Goal: Find specific page/section: Find specific page/section

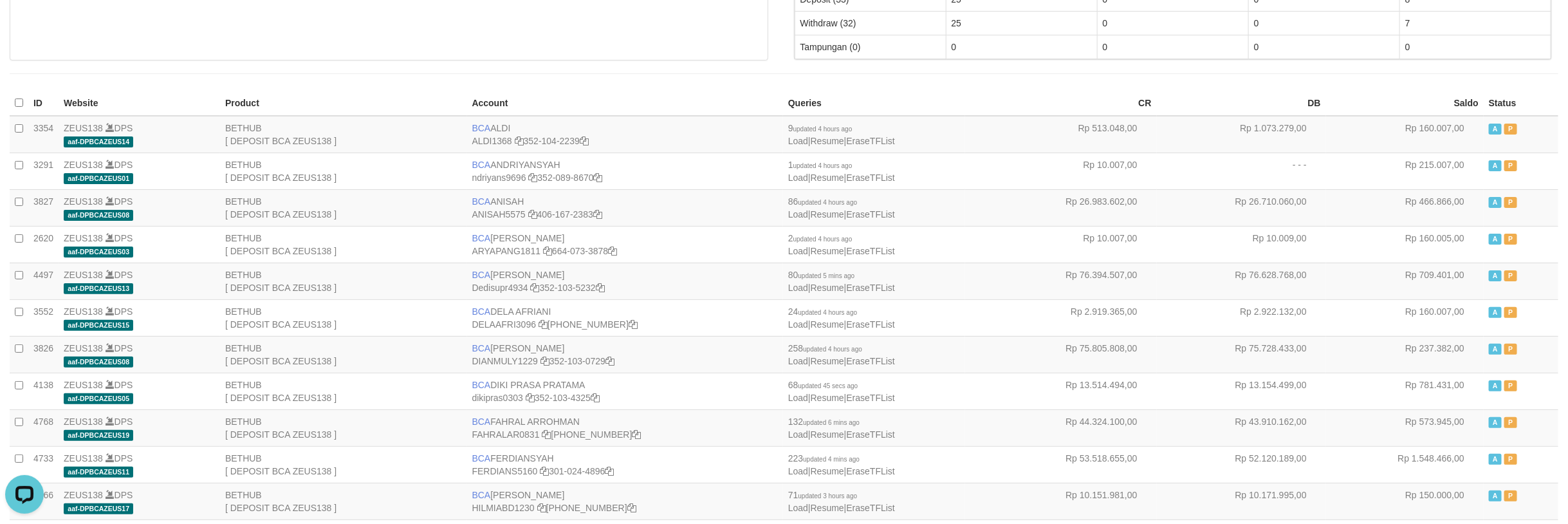
scroll to position [28, 0]
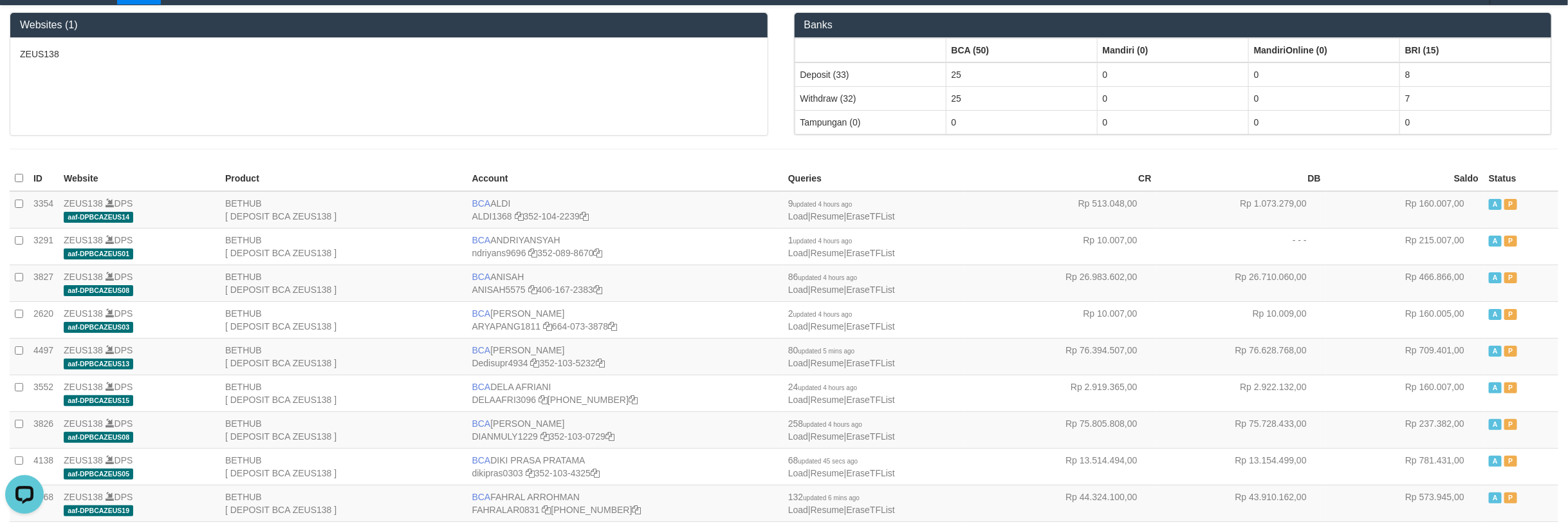
drag, startPoint x: 599, startPoint y: 124, endPoint x: 592, endPoint y: 117, distance: 9.9
click at [595, 120] on div "ZEUS138" at bounding box center [389, 87] width 757 height 97
click at [588, 114] on div "ZEUS138" at bounding box center [389, 87] width 757 height 97
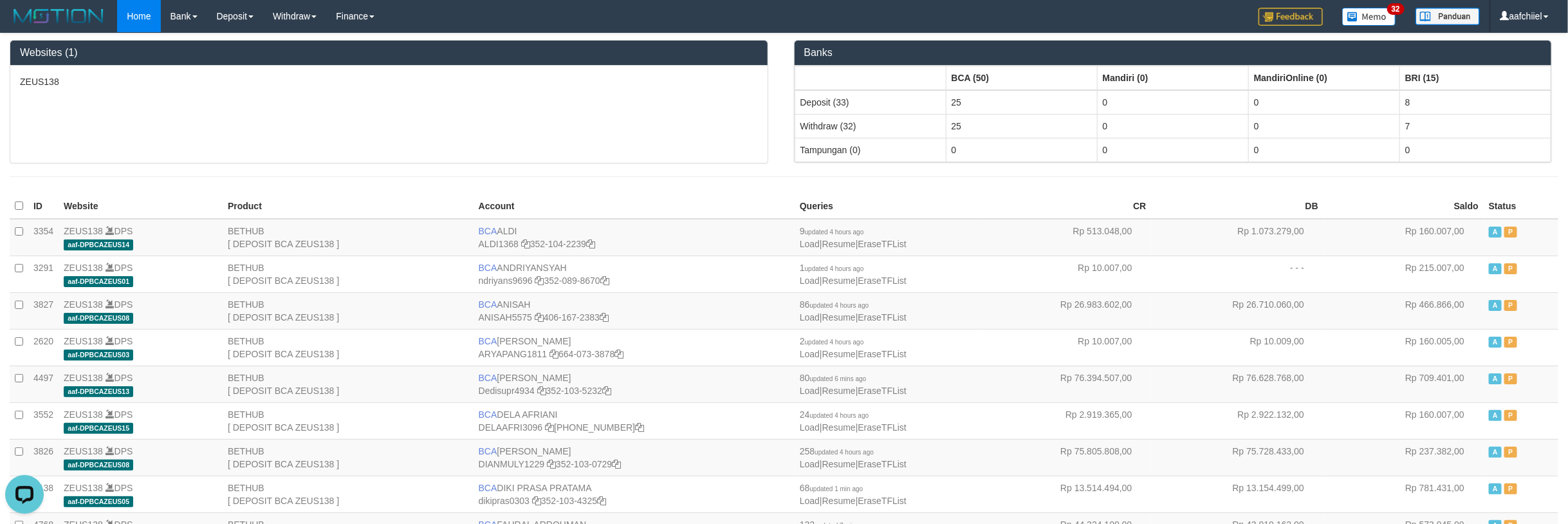
click at [416, 144] on div "ZEUS138" at bounding box center [389, 114] width 757 height 97
drag, startPoint x: 366, startPoint y: 109, endPoint x: 323, endPoint y: 173, distance: 77.1
click at [366, 110] on div "ZEUS138" at bounding box center [389, 114] width 757 height 97
click at [604, 132] on div "ZEUS138" at bounding box center [389, 114] width 757 height 97
